Goal: Task Accomplishment & Management: Use online tool/utility

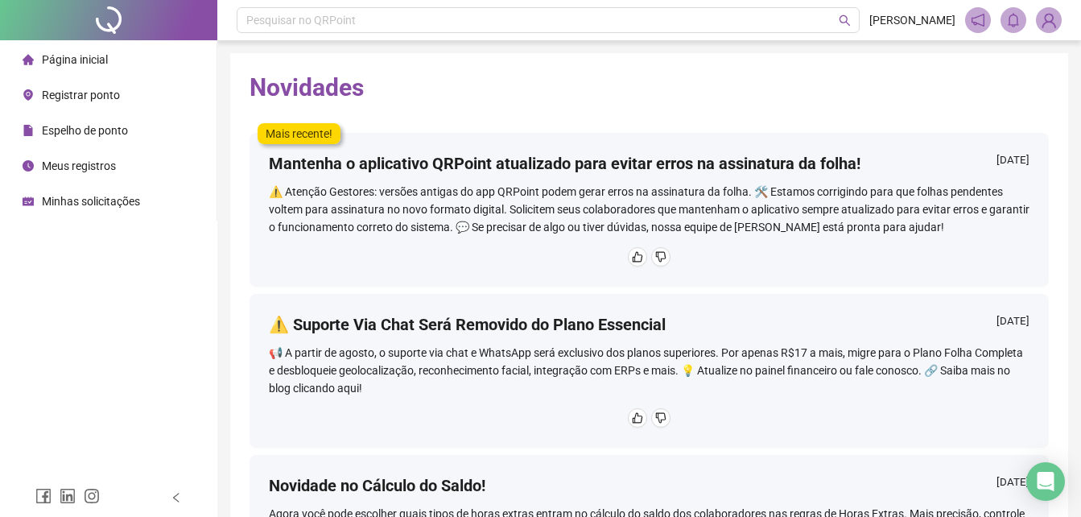
click at [43, 97] on span "Registrar ponto" at bounding box center [81, 95] width 78 height 13
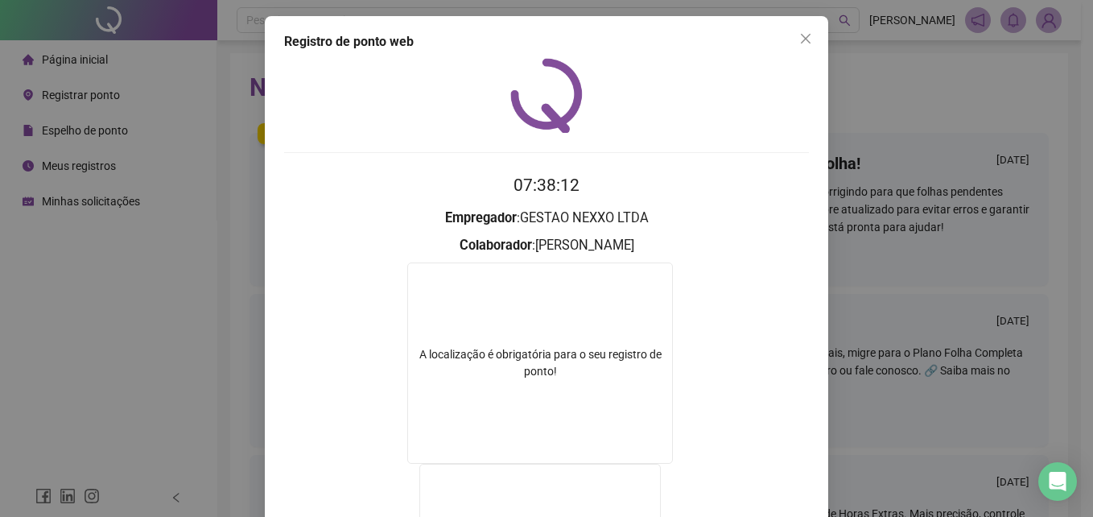
drag, startPoint x: 804, startPoint y: 48, endPoint x: 774, endPoint y: 57, distance: 31.8
click at [804, 48] on button "Close" at bounding box center [806, 39] width 26 height 26
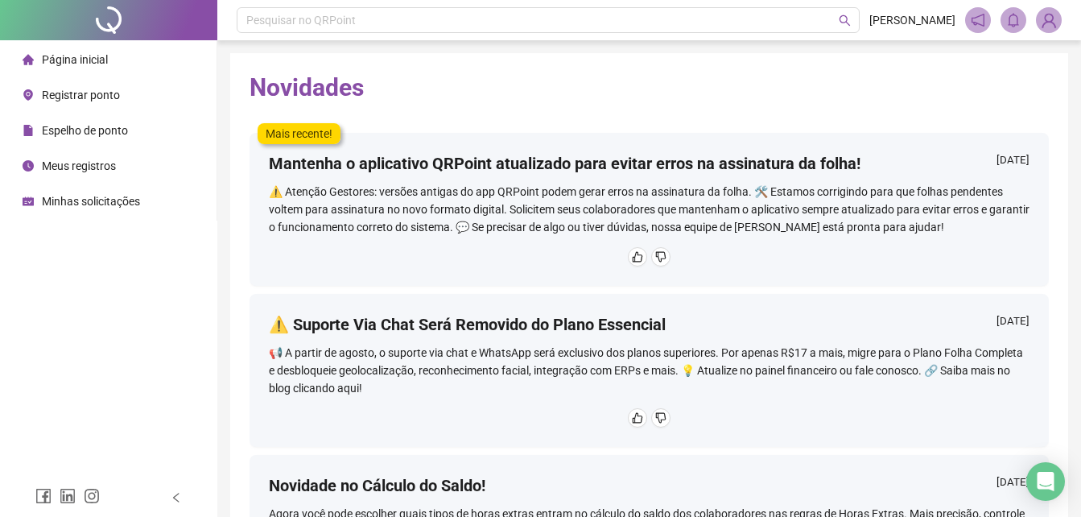
click at [94, 100] on span "Registrar ponto" at bounding box center [81, 95] width 78 height 13
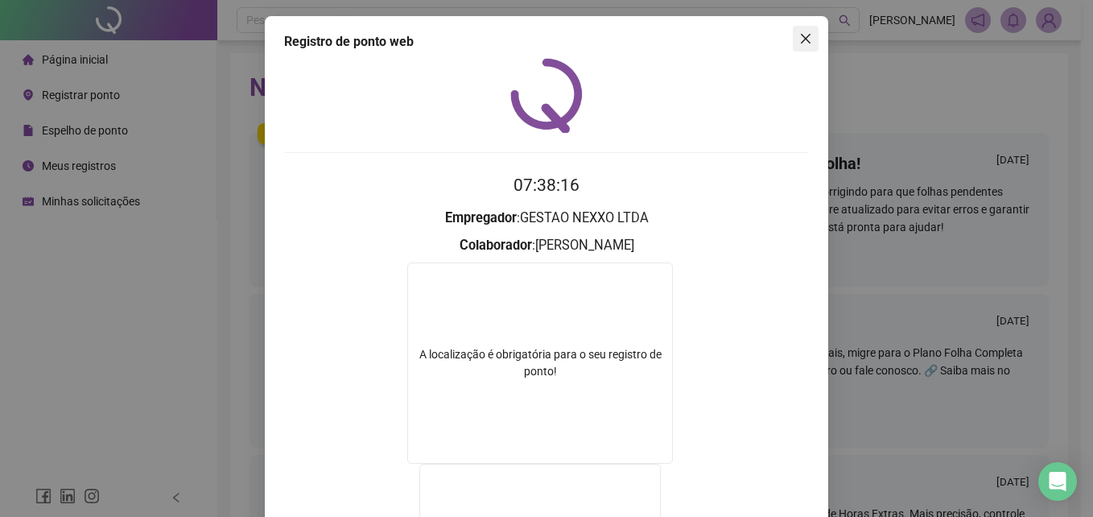
click at [807, 41] on span "Close" at bounding box center [806, 38] width 26 height 13
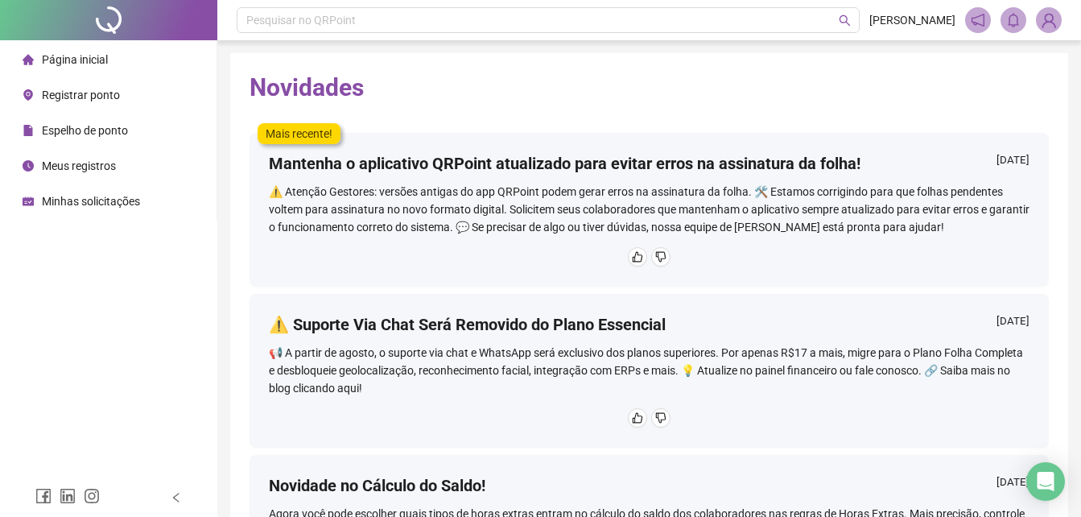
click at [67, 99] on span "Registrar ponto" at bounding box center [81, 95] width 78 height 13
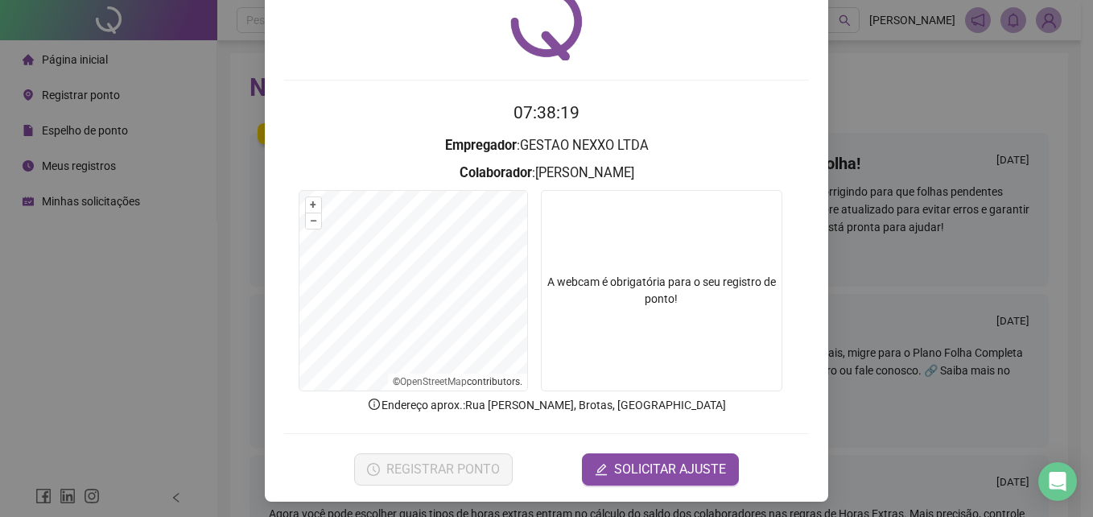
scroll to position [76, 0]
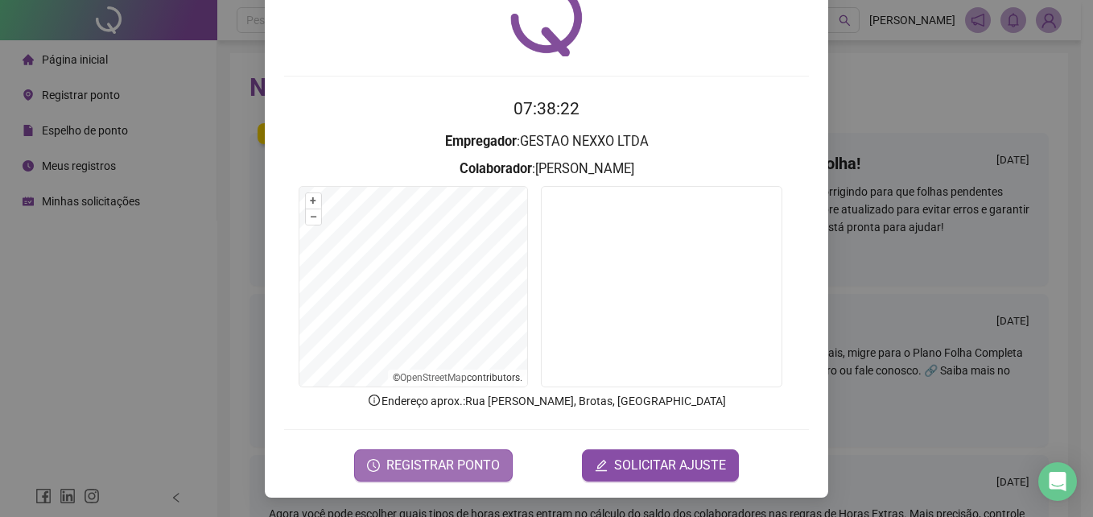
click at [415, 474] on span "REGISTRAR PONTO" at bounding box center [443, 465] width 114 height 19
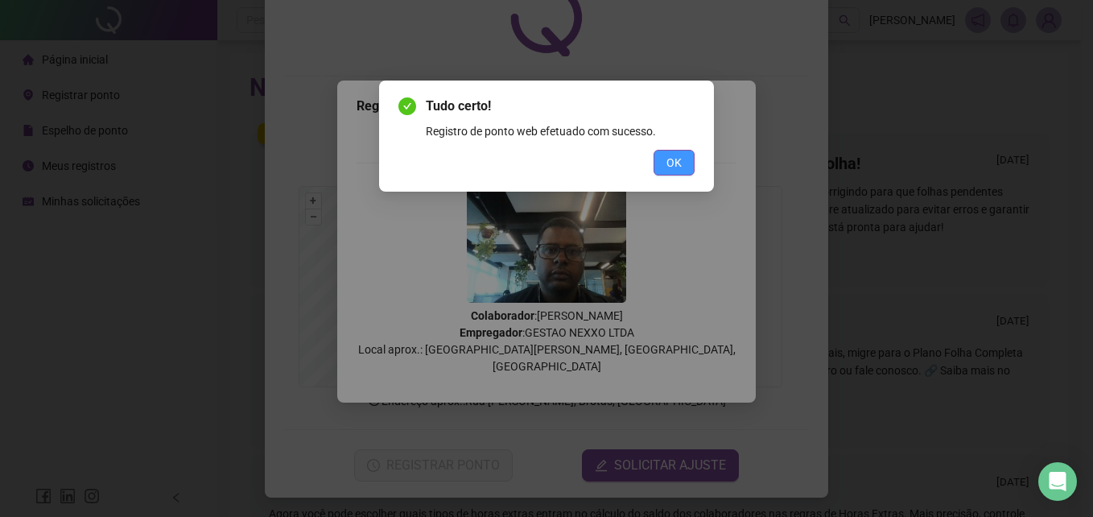
click at [682, 159] on button "OK" at bounding box center [674, 163] width 41 height 26
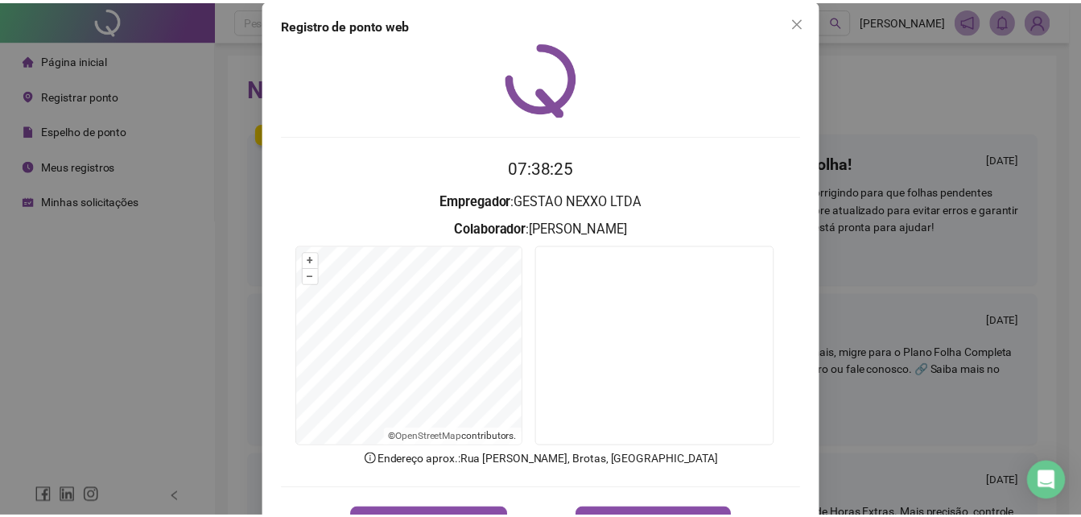
scroll to position [0, 0]
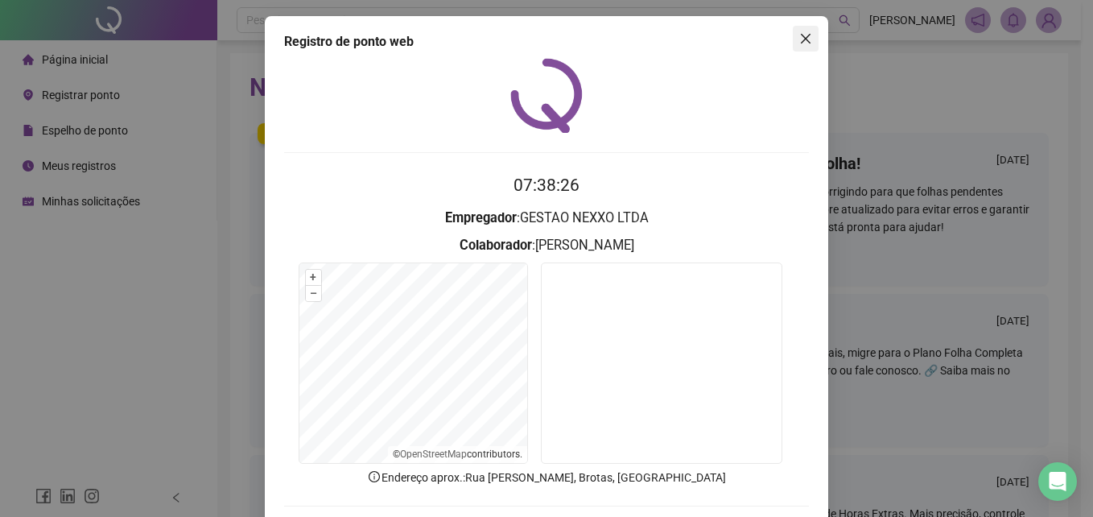
click at [807, 42] on span "Close" at bounding box center [806, 38] width 26 height 13
